Goal: Navigation & Orientation: Go to known website

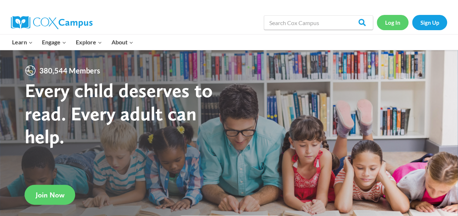
click at [387, 28] on link "Log In" at bounding box center [393, 22] width 32 height 15
click at [390, 20] on link "Log In" at bounding box center [393, 22] width 32 height 15
